Goal: Information Seeking & Learning: Learn about a topic

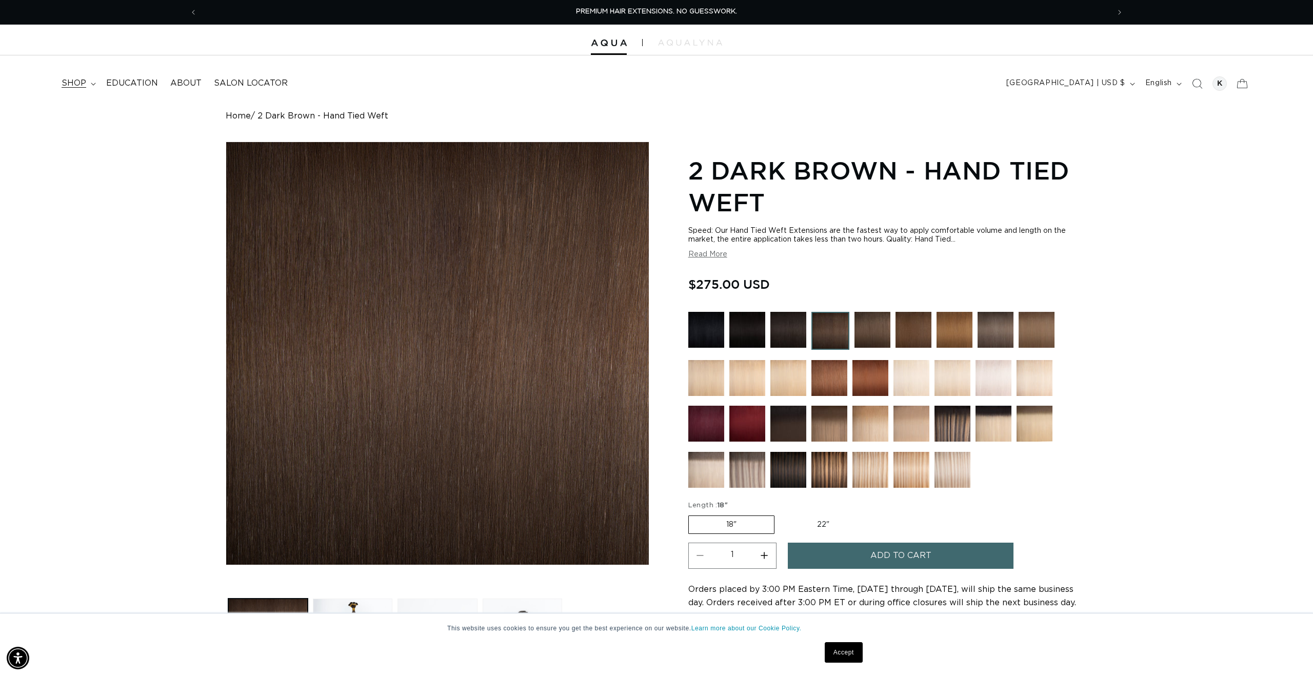
click at [73, 79] on span "shop" at bounding box center [74, 83] width 25 height 11
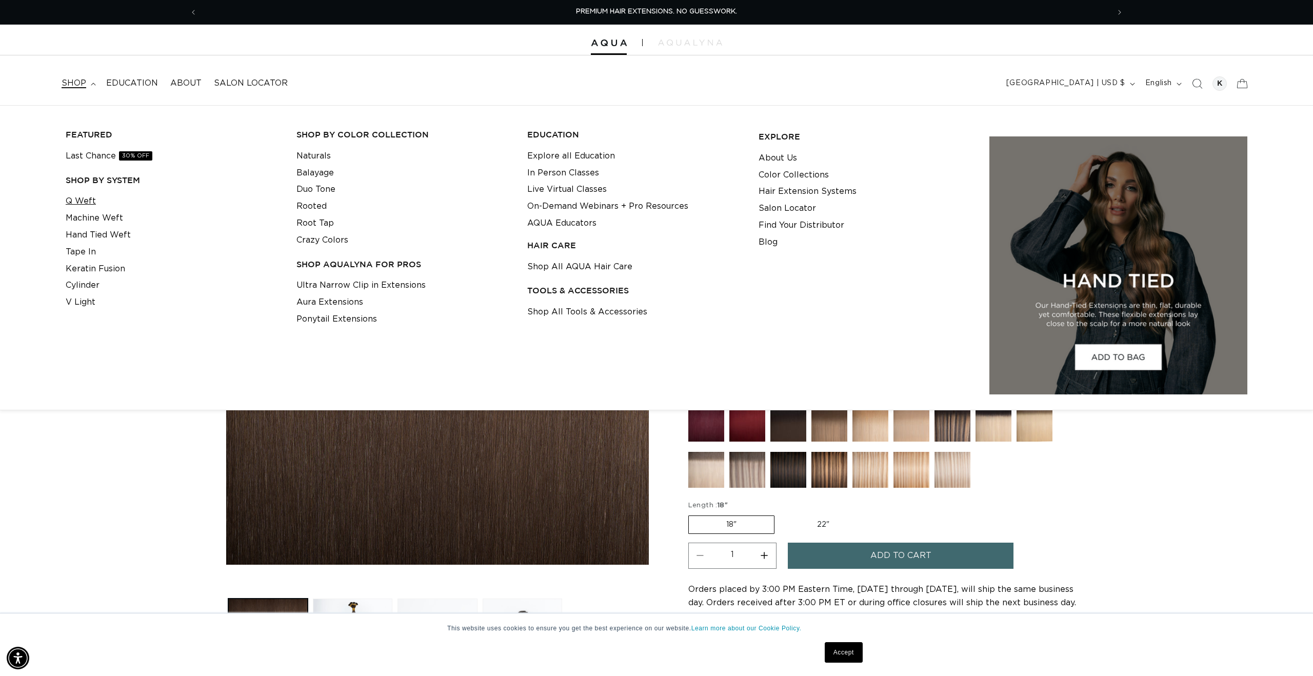
click at [75, 200] on link "Q Weft" at bounding box center [81, 201] width 30 height 17
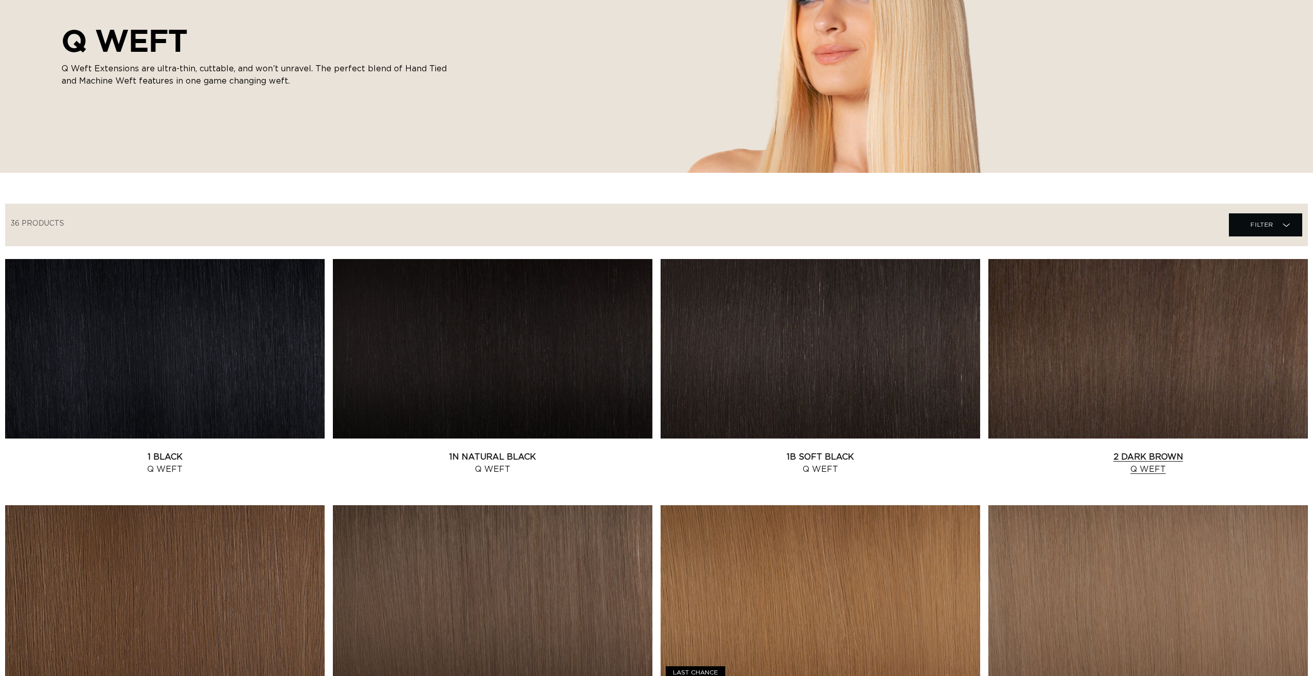
click at [1133, 451] on link "2 Dark Brown Q Weft" at bounding box center [1147, 463] width 319 height 25
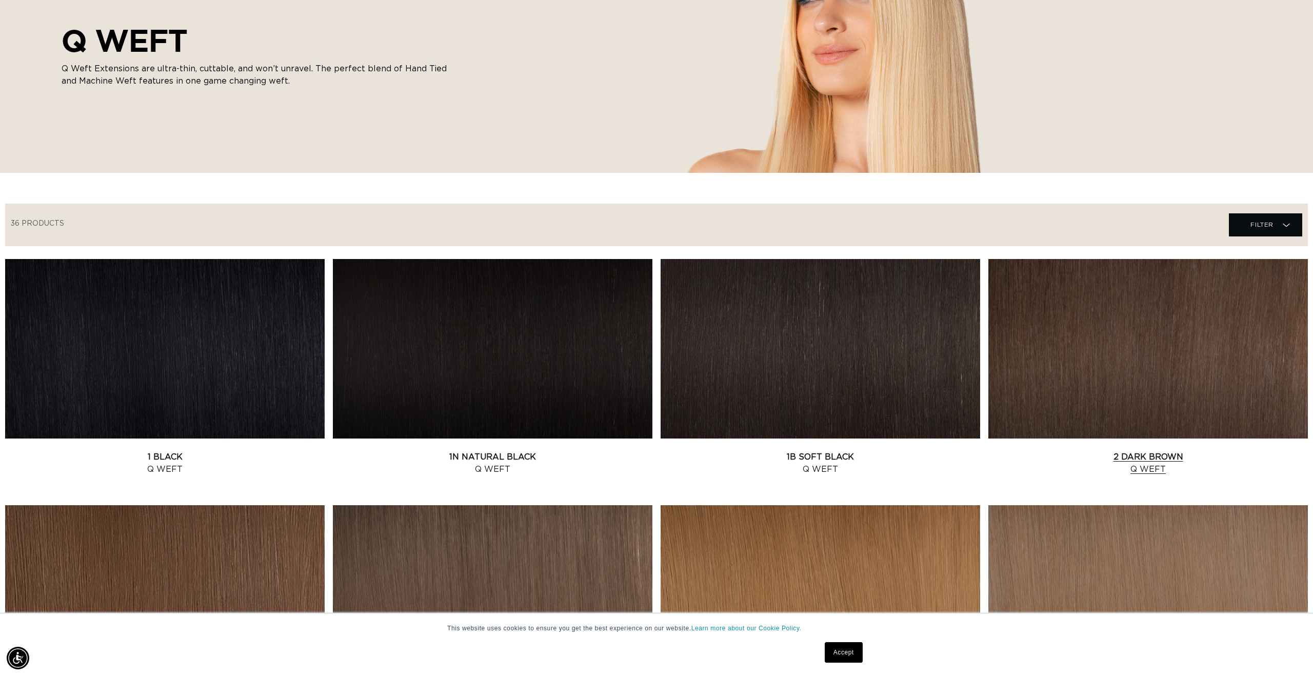
scroll to position [0, 912]
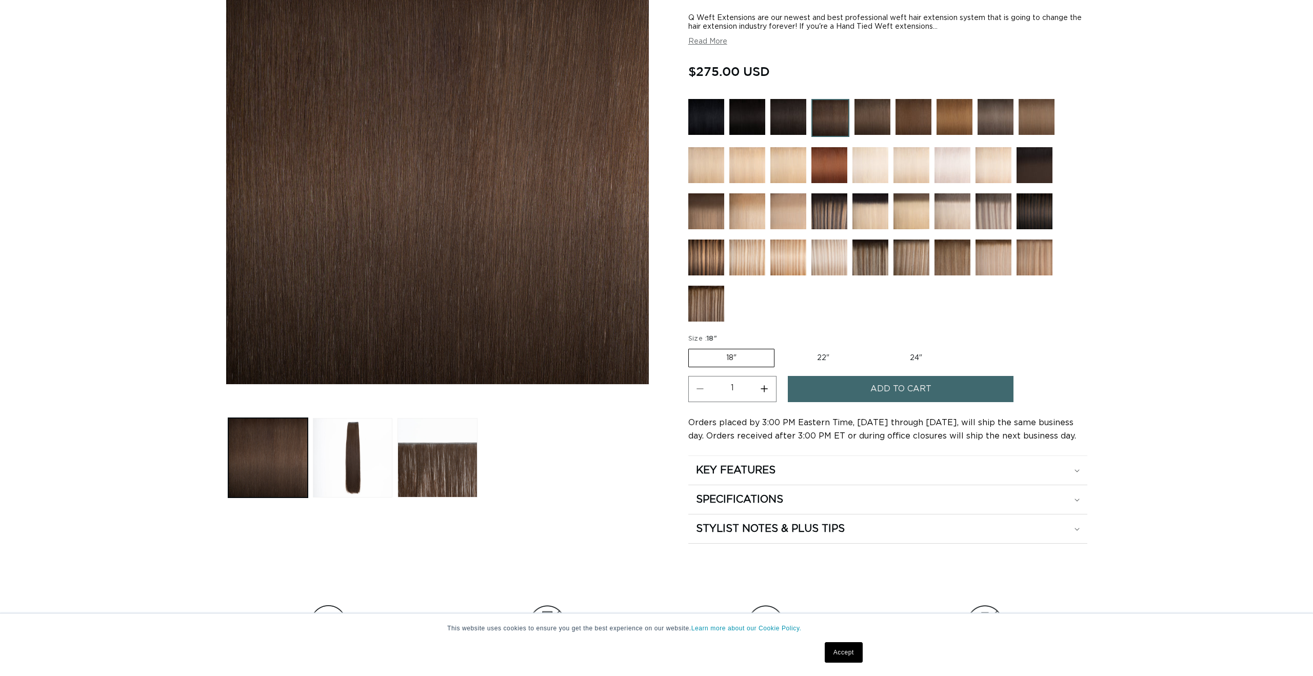
scroll to position [211, 0]
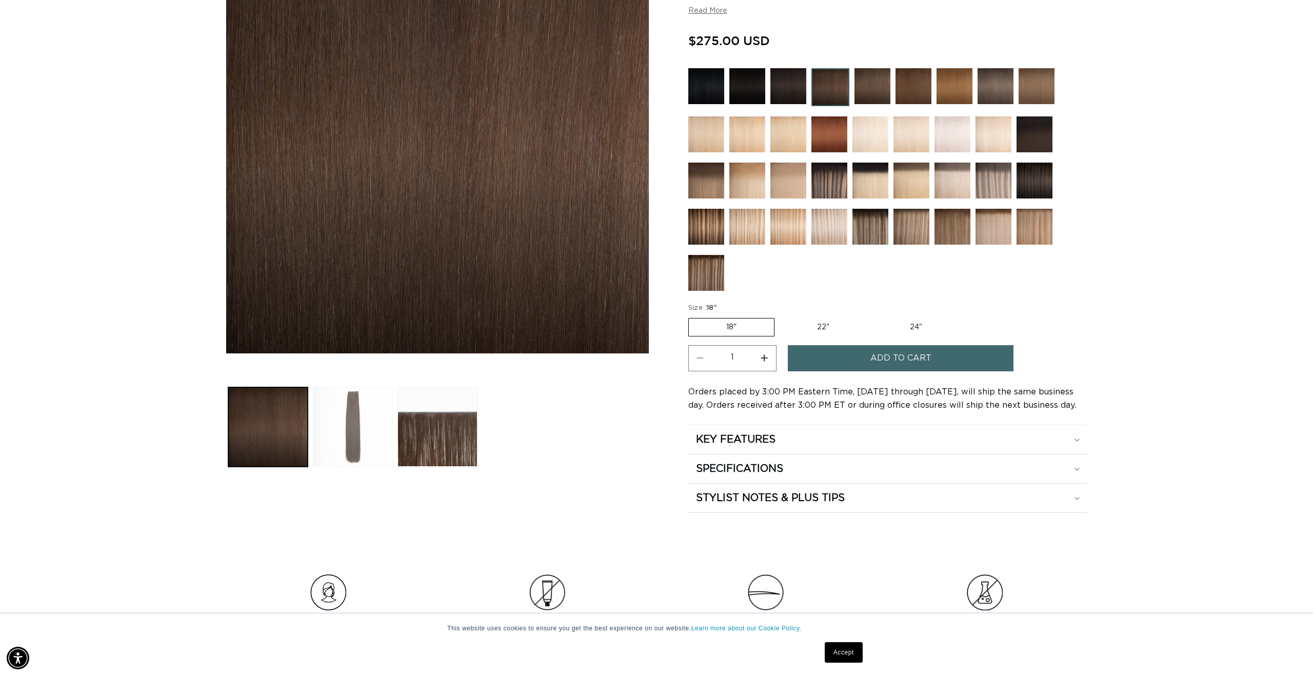
click at [373, 442] on button "Load image 2 in gallery view" at bounding box center [352, 426] width 79 height 79
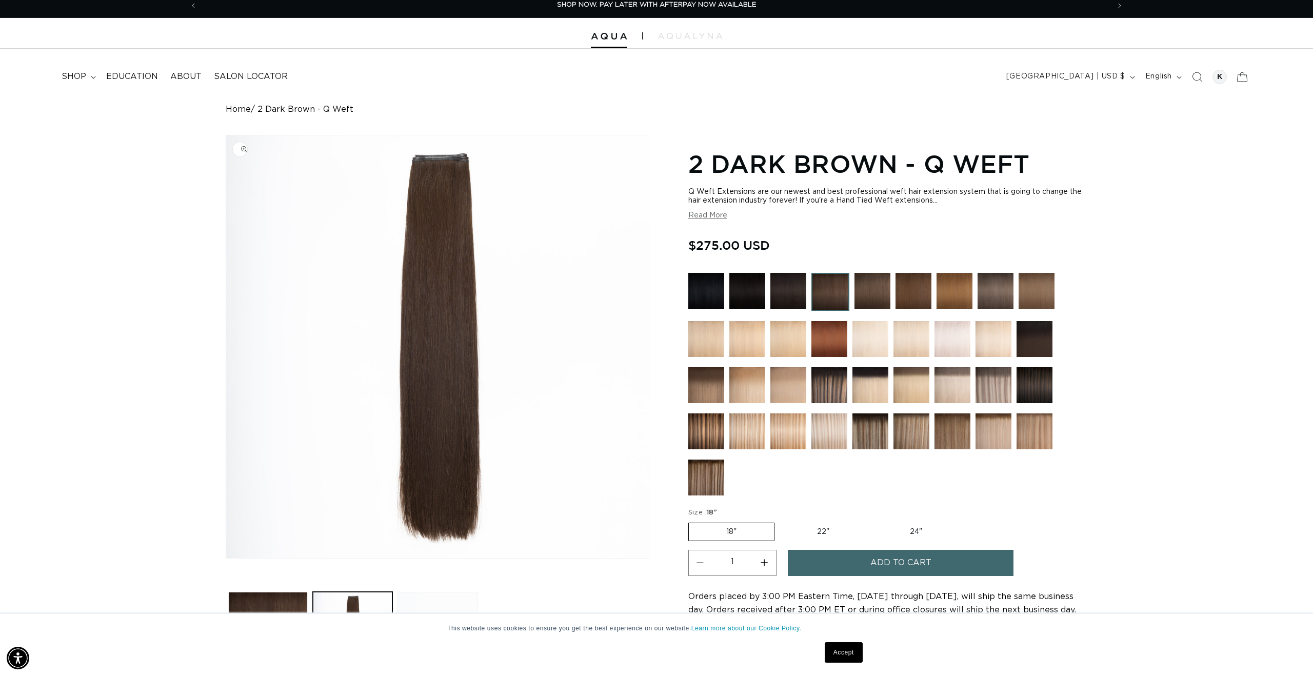
scroll to position [0, 0]
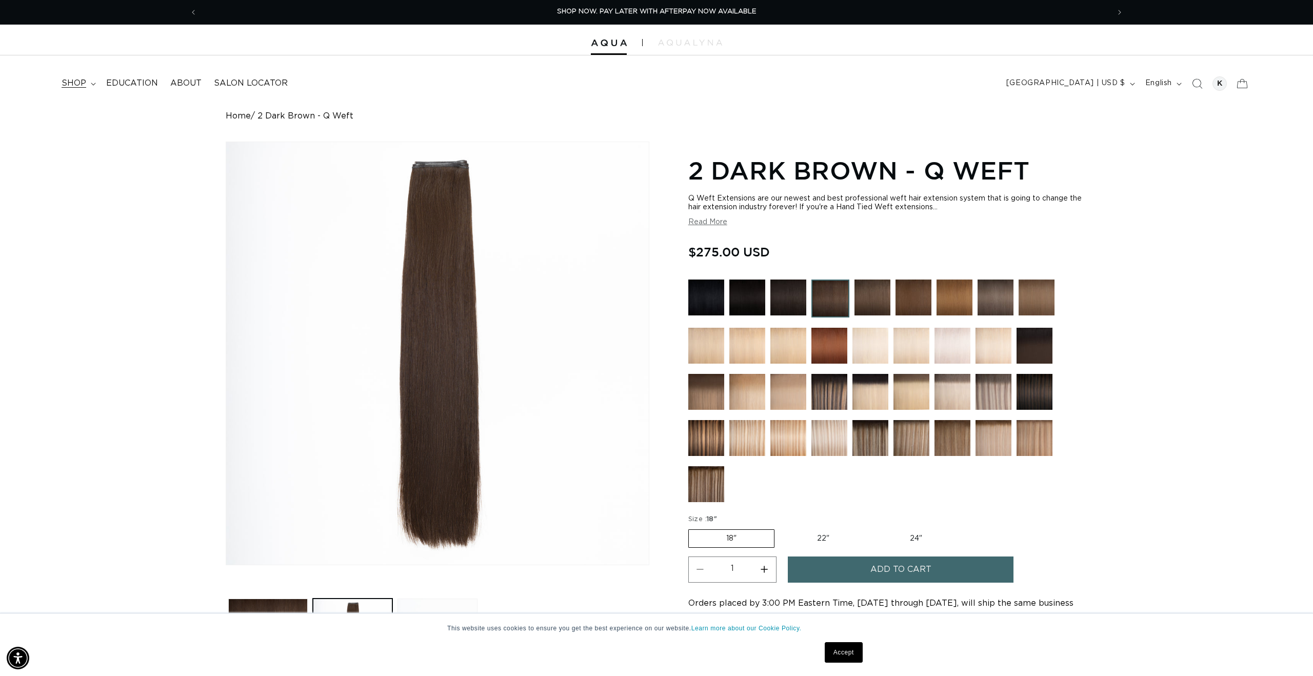
click at [71, 85] on span "shop" at bounding box center [74, 83] width 25 height 11
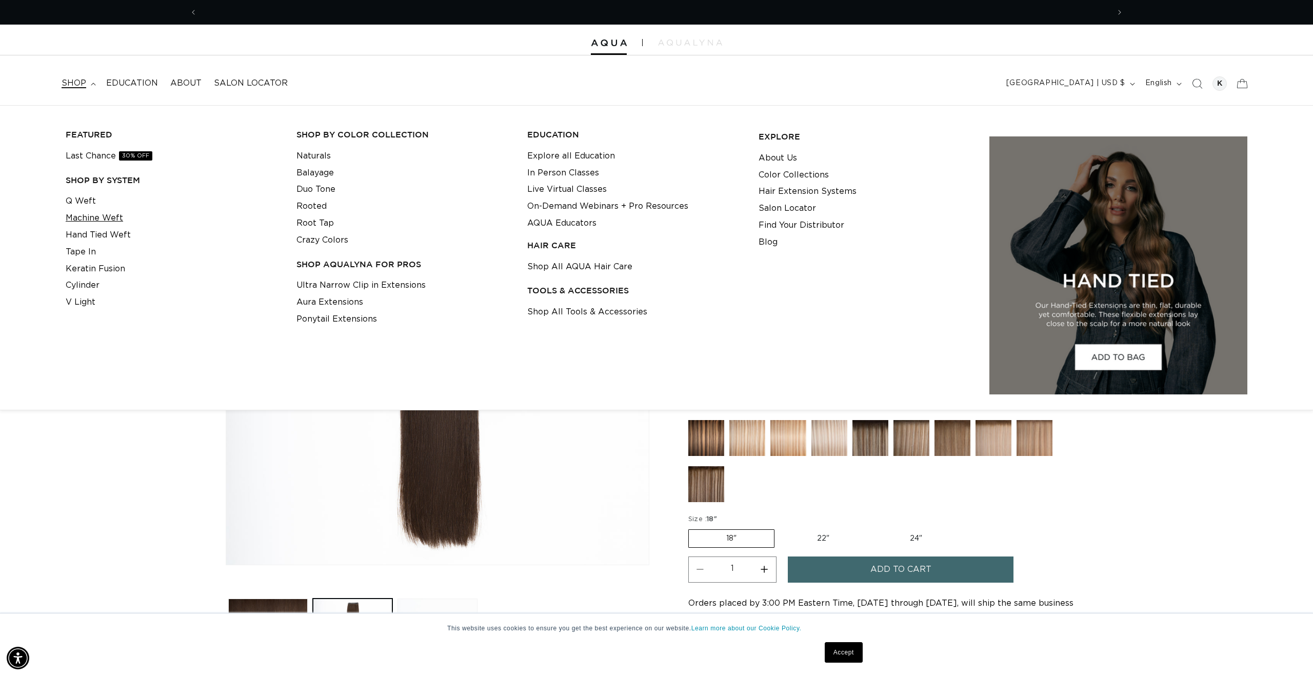
scroll to position [0, 912]
click at [108, 232] on link "Hand Tied Weft" at bounding box center [98, 235] width 65 height 17
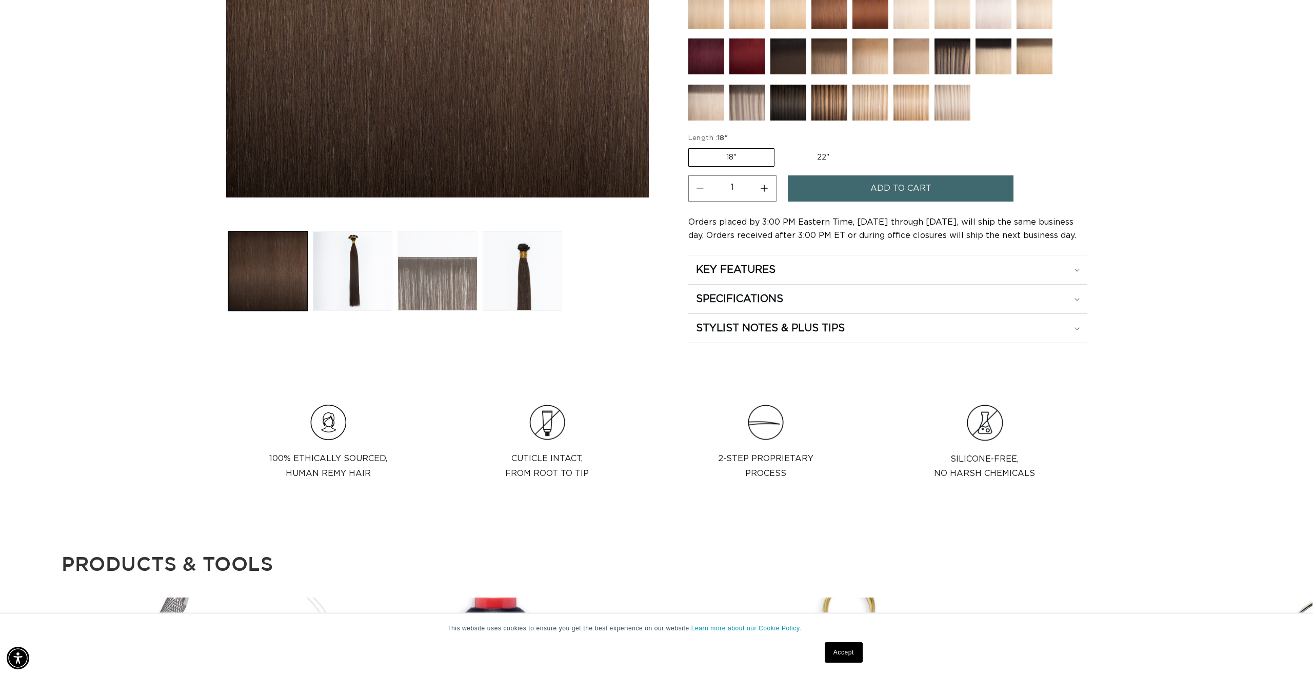
click at [451, 292] on button "Load image 3 in gallery view" at bounding box center [436, 270] width 79 height 79
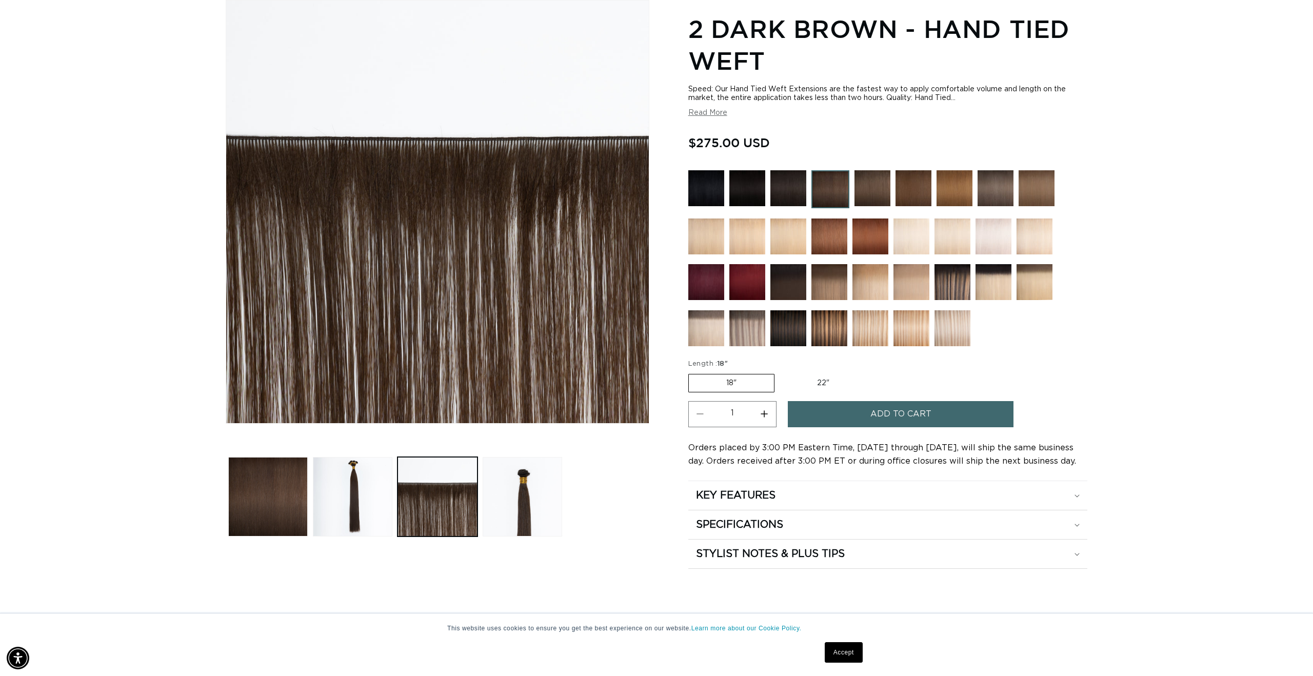
scroll to position [0, 912]
click at [765, 520] on h2 "SPECIFICATIONS" at bounding box center [739, 524] width 87 height 13
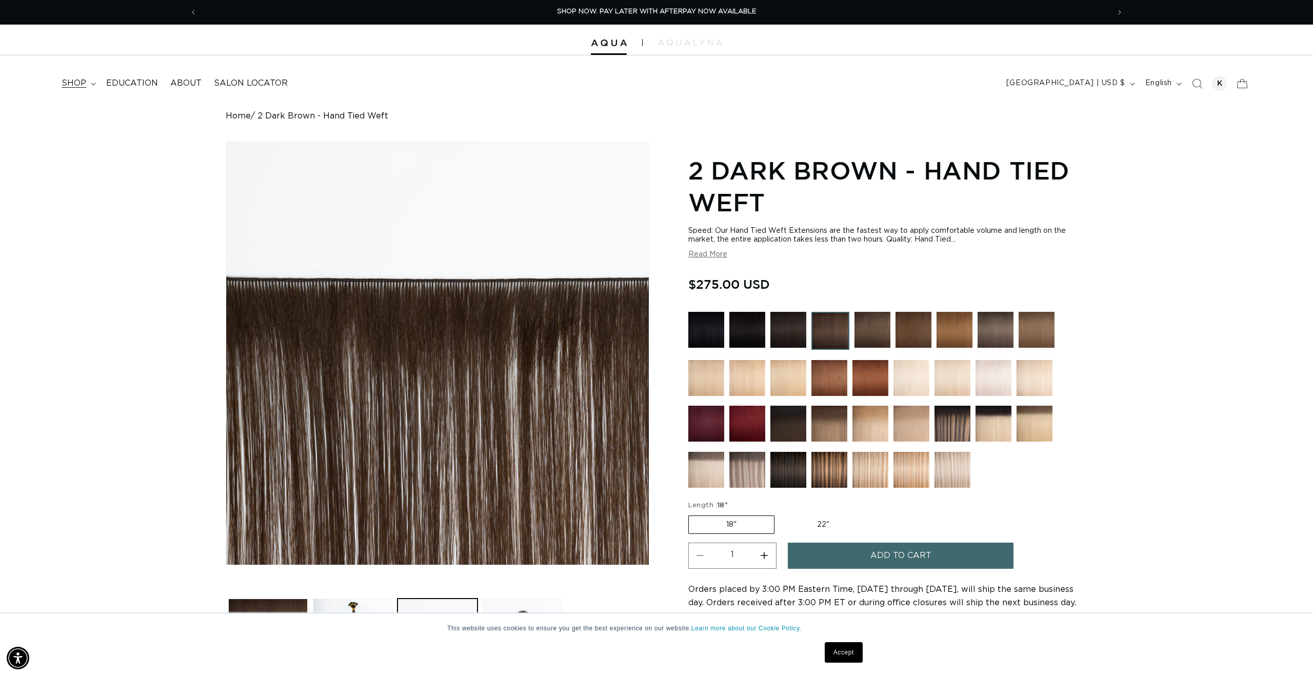
click at [68, 82] on span "shop" at bounding box center [74, 83] width 25 height 11
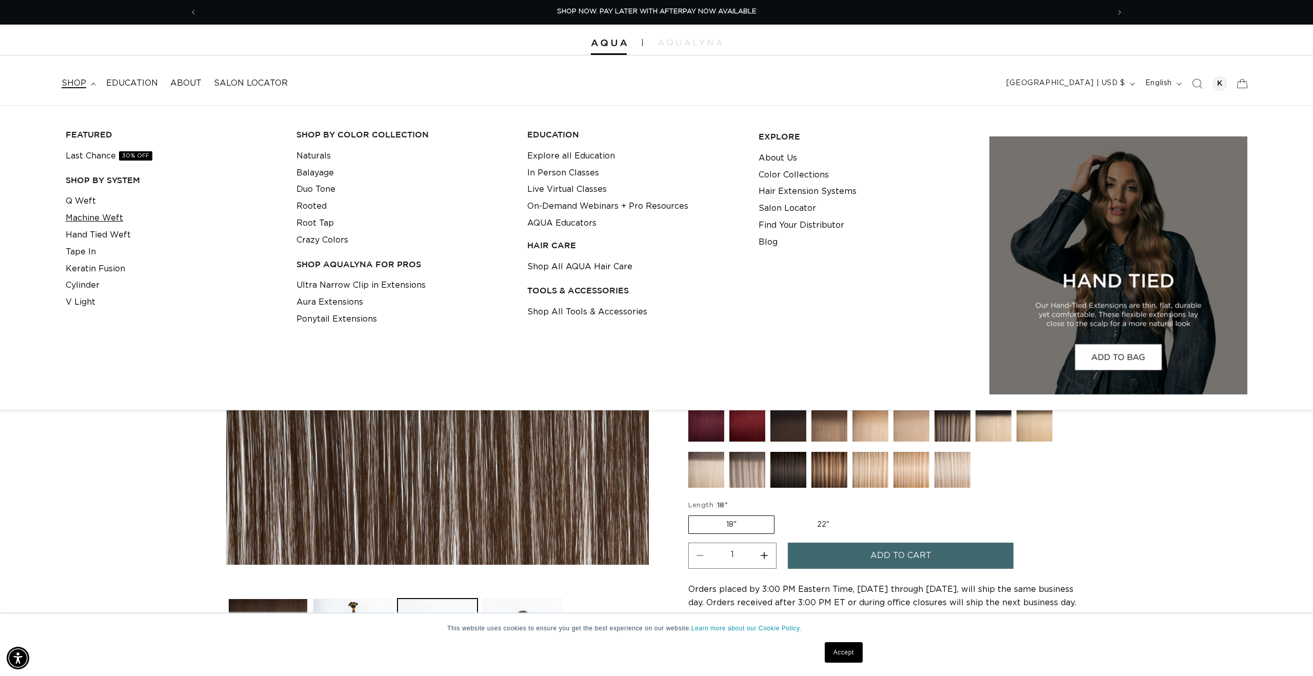
click at [100, 216] on link "Machine Weft" at bounding box center [94, 218] width 57 height 17
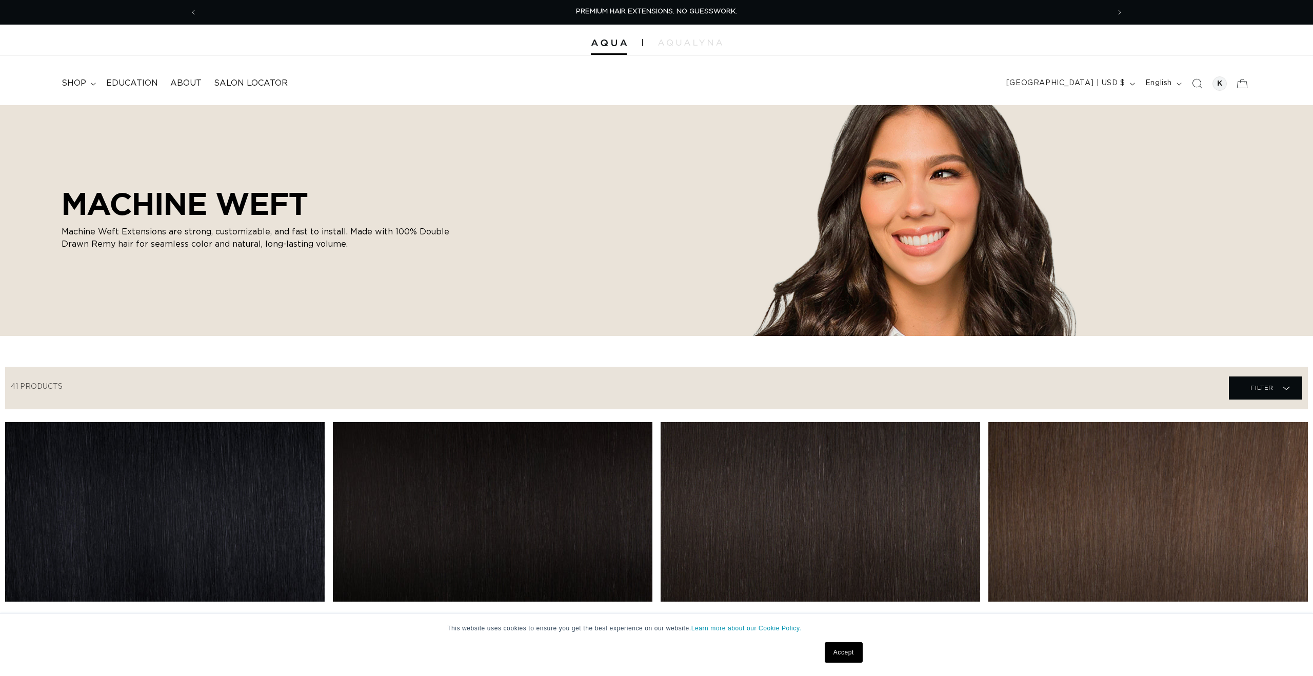
click at [1114, 614] on link "2 Dark Brown Machine Weft" at bounding box center [1147, 626] width 319 height 25
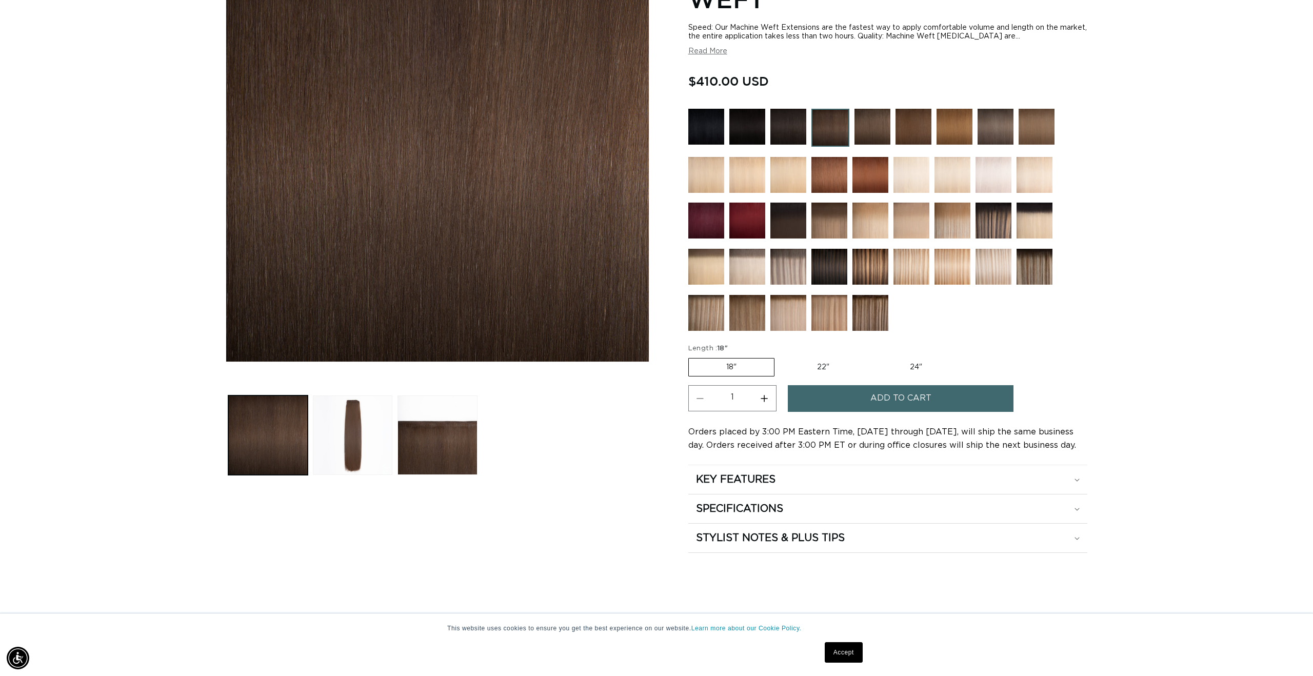
scroll to position [0, 1823]
click at [936, 512] on div "SPECIFICATIONS" at bounding box center [888, 508] width 384 height 13
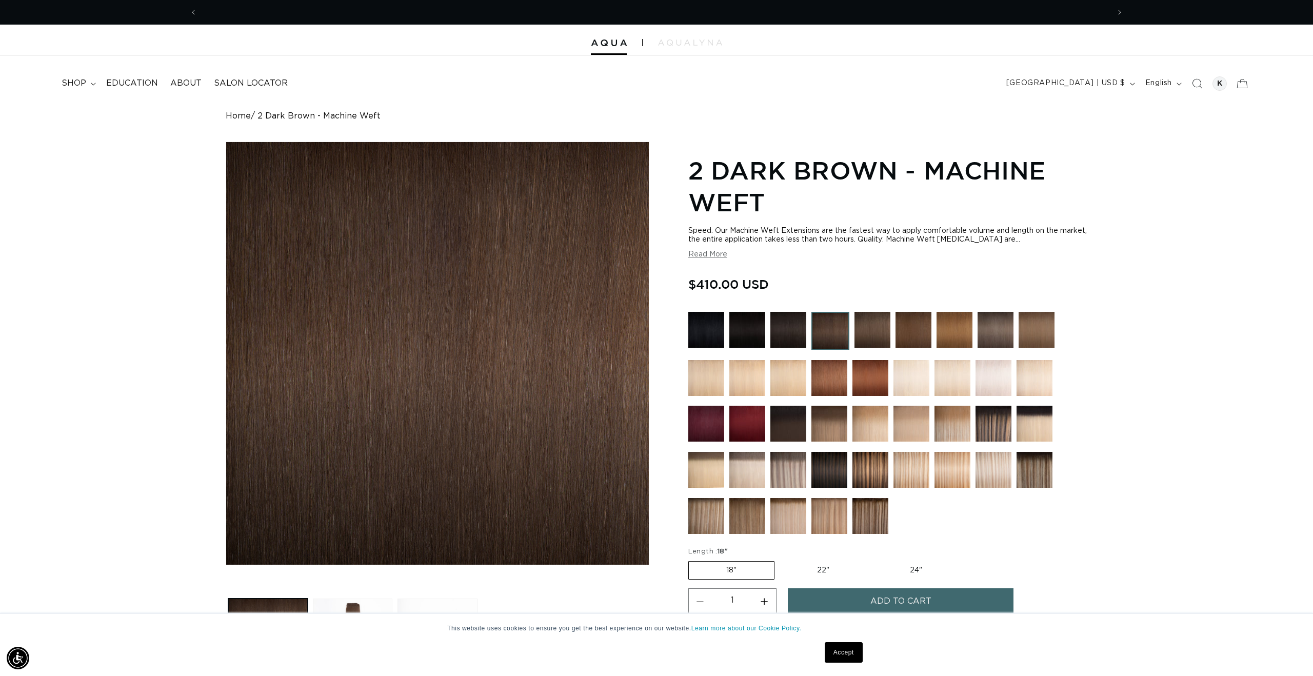
scroll to position [0, 912]
